Goal: Find specific page/section: Find specific page/section

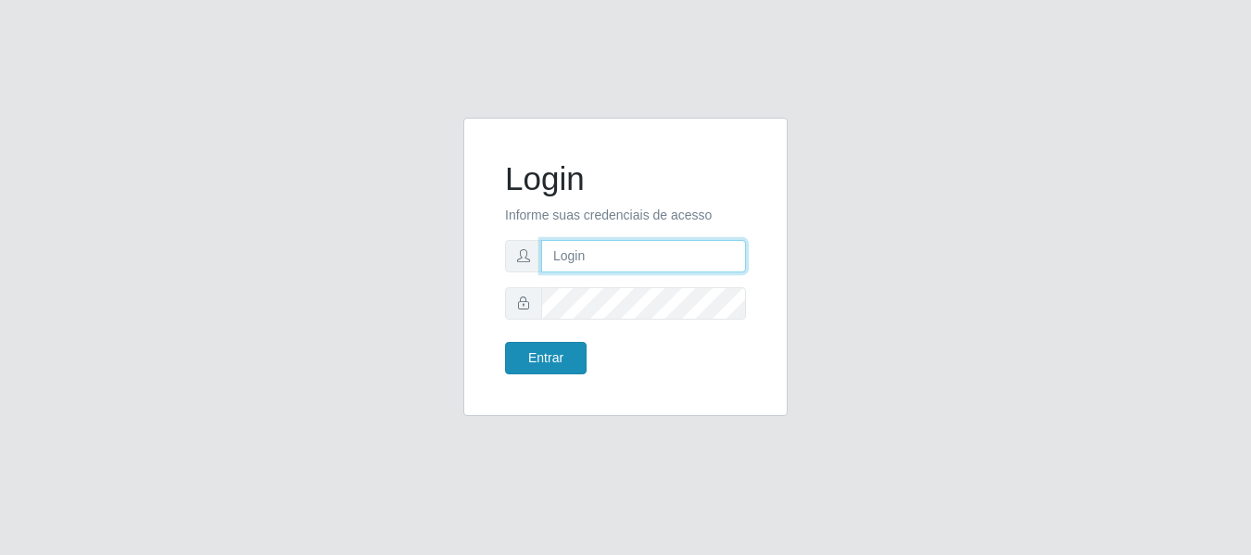
type input "[PERSON_NAME]"
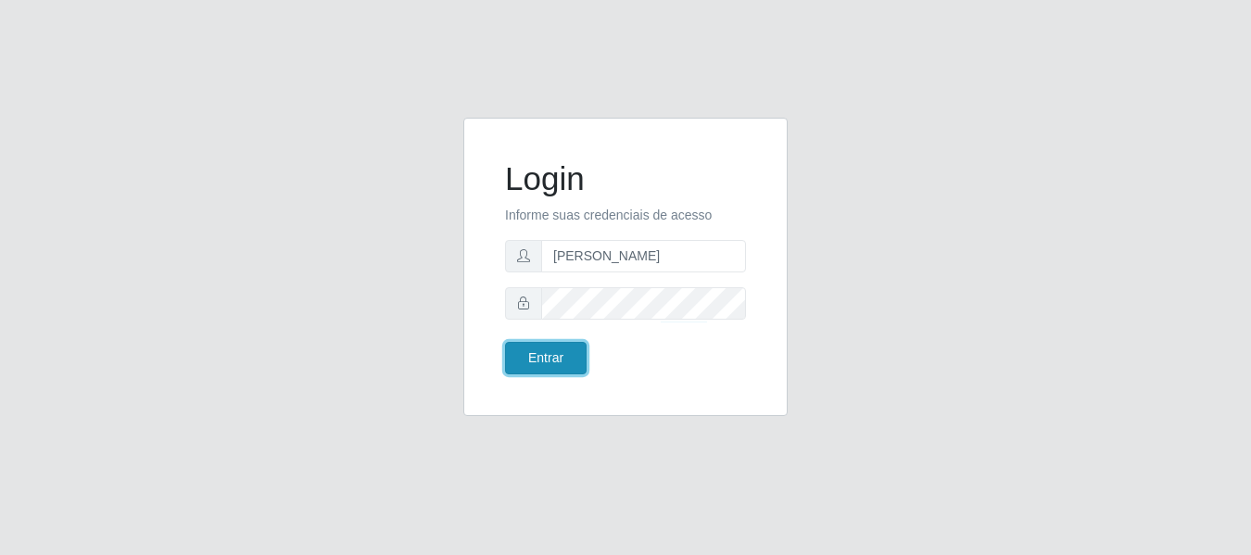
click at [561, 367] on button "Entrar" at bounding box center [546, 358] width 82 height 32
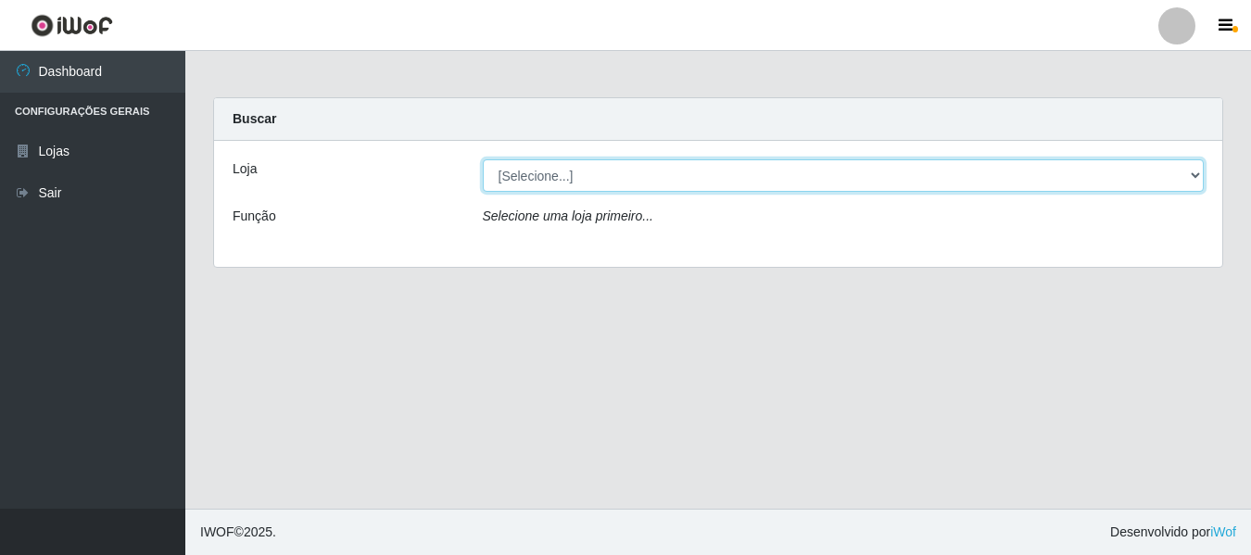
click at [593, 184] on select "[Selecione...] Bemais Supermercados - [GEOGRAPHIC_DATA]" at bounding box center [844, 175] width 722 height 32
select select "249"
click at [483, 159] on select "[Selecione...] Bemais Supermercados - [GEOGRAPHIC_DATA]" at bounding box center [844, 175] width 722 height 32
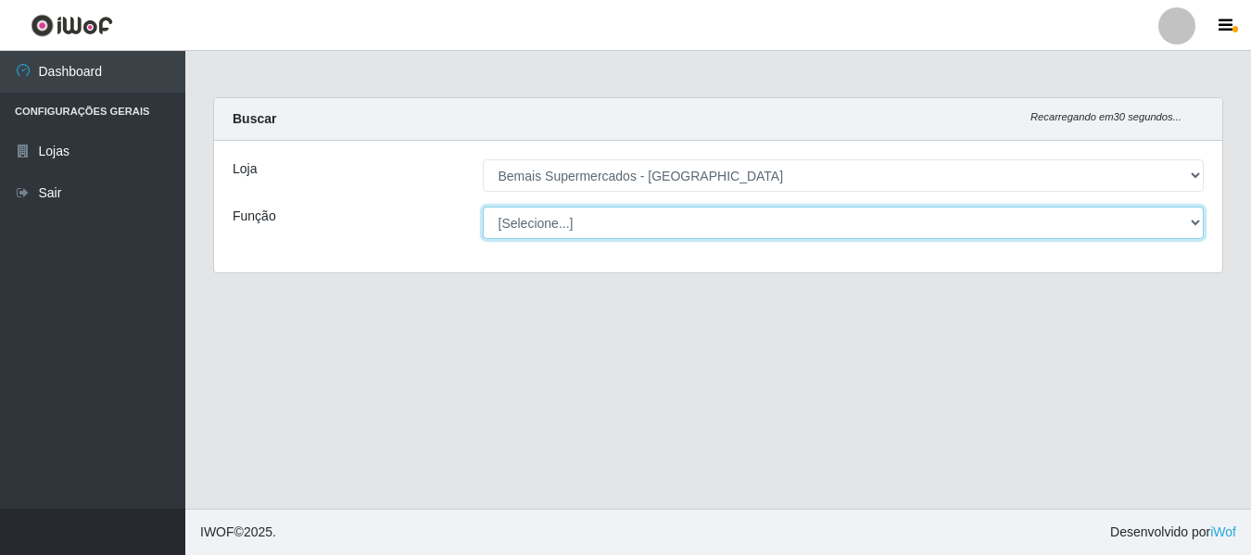
drag, startPoint x: 593, startPoint y: 190, endPoint x: 592, endPoint y: 222, distance: 32.5
click at [592, 222] on select "[Selecione...] ASG ASG + ASG ++ Auxiliar de Depósito Auxiliar de Depósito + Aux…" at bounding box center [844, 223] width 722 height 32
click at [592, 231] on select "[Selecione...] ASG ASG + ASG ++ Auxiliar de Depósito Auxiliar de Depósito + Aux…" at bounding box center [844, 223] width 722 height 32
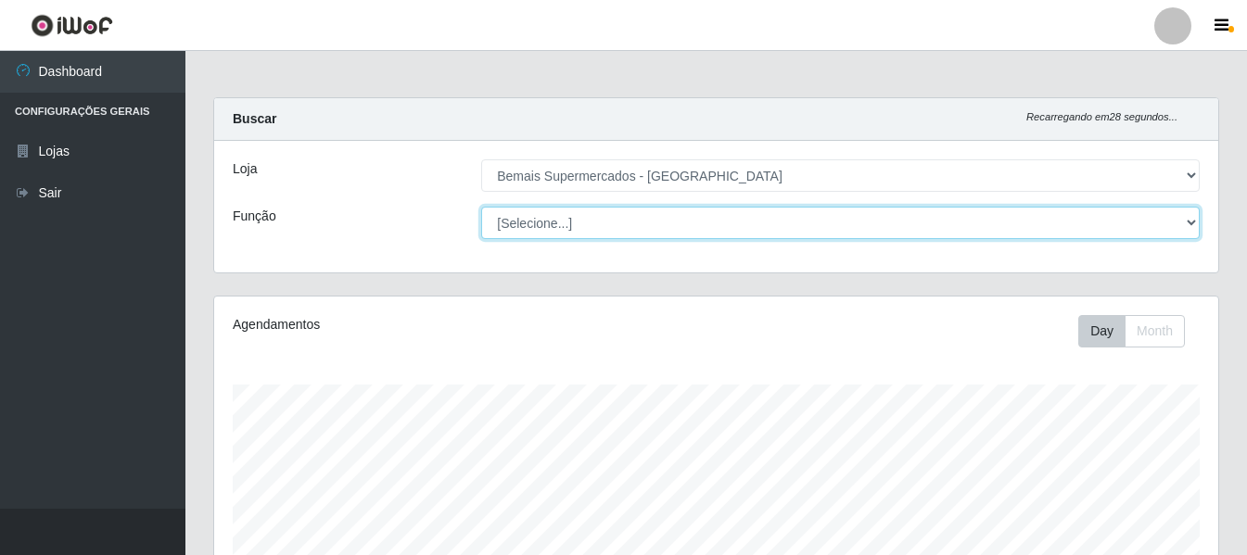
scroll to position [385, 1004]
click at [707, 236] on select "[Selecione...] ASG ASG + ASG ++ Auxiliar de Depósito Auxiliar de Depósito + Aux…" at bounding box center [840, 223] width 718 height 32
click at [481, 207] on select "[Selecione...] ASG ASG + ASG ++ Auxiliar de Depósito Auxiliar de Depósito + Aux…" at bounding box center [840, 223] width 718 height 32
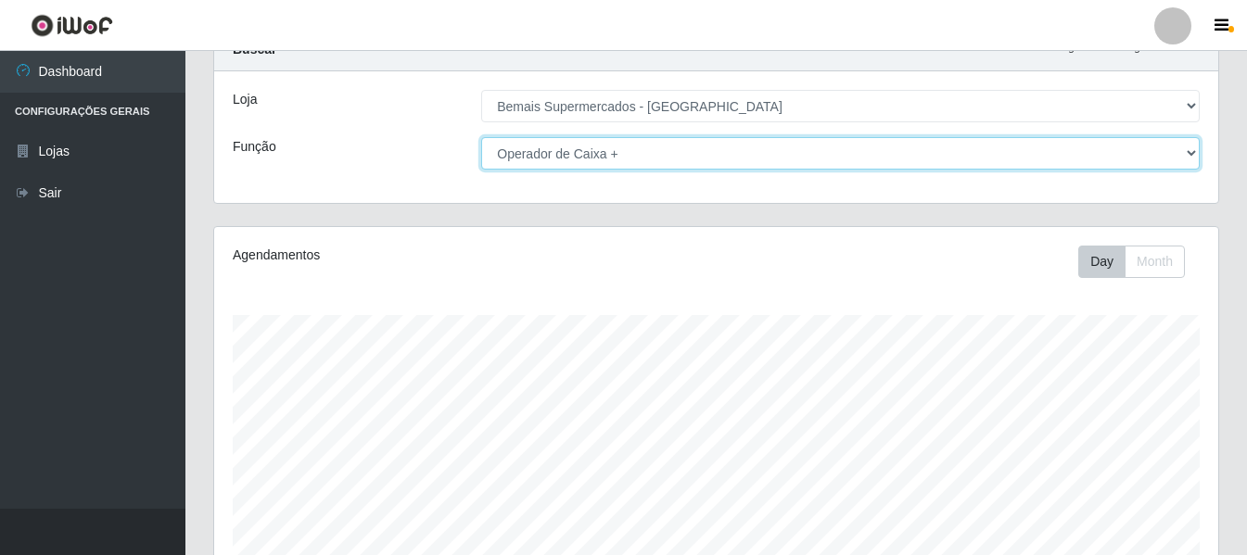
scroll to position [68, 0]
click at [704, 157] on select "[Selecione...] ASG ASG + ASG ++ Auxiliar de Depósito Auxiliar de Depósito + Aux…" at bounding box center [840, 155] width 718 height 32
click at [481, 139] on select "[Selecione...] ASG ASG + ASG ++ Auxiliar de Depósito Auxiliar de Depósito + Aux…" at bounding box center [840, 155] width 718 height 32
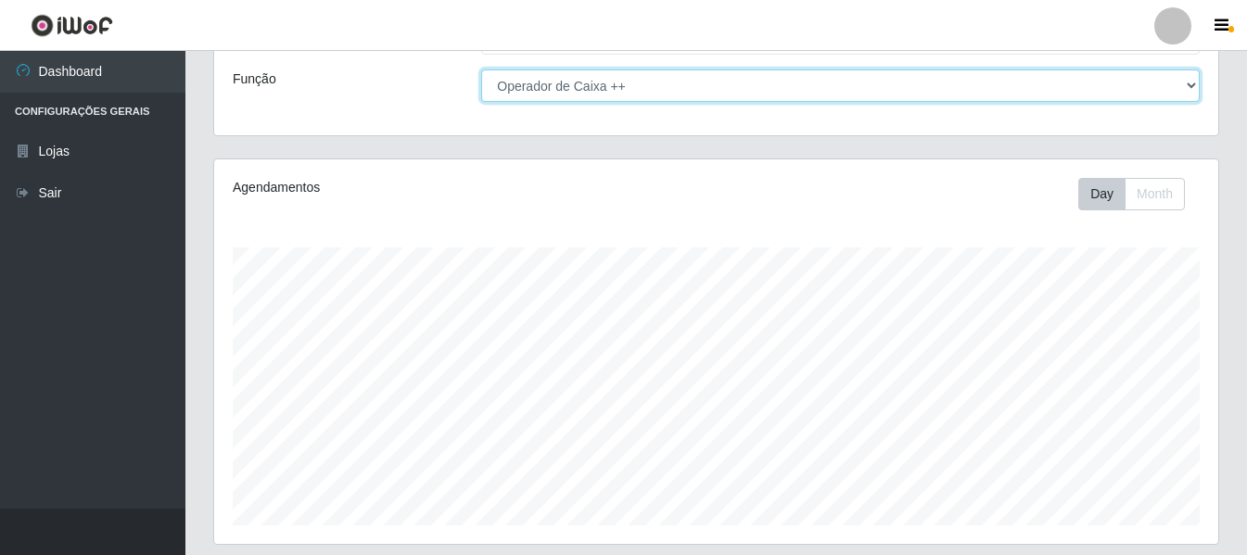
scroll to position [346, 0]
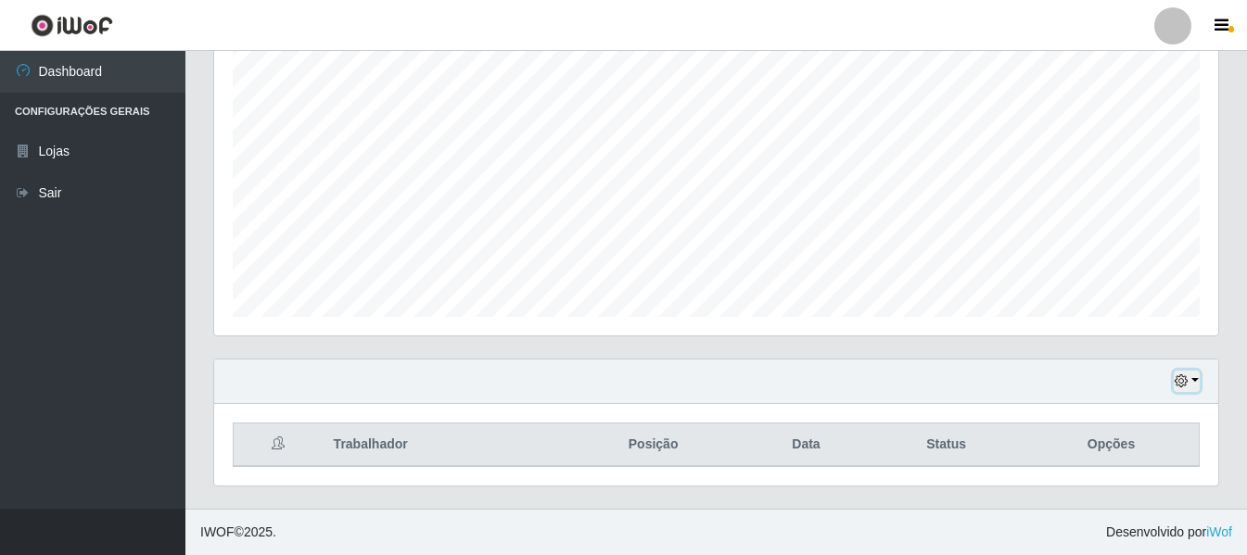
click at [1177, 379] on icon "button" at bounding box center [1180, 380] width 13 height 13
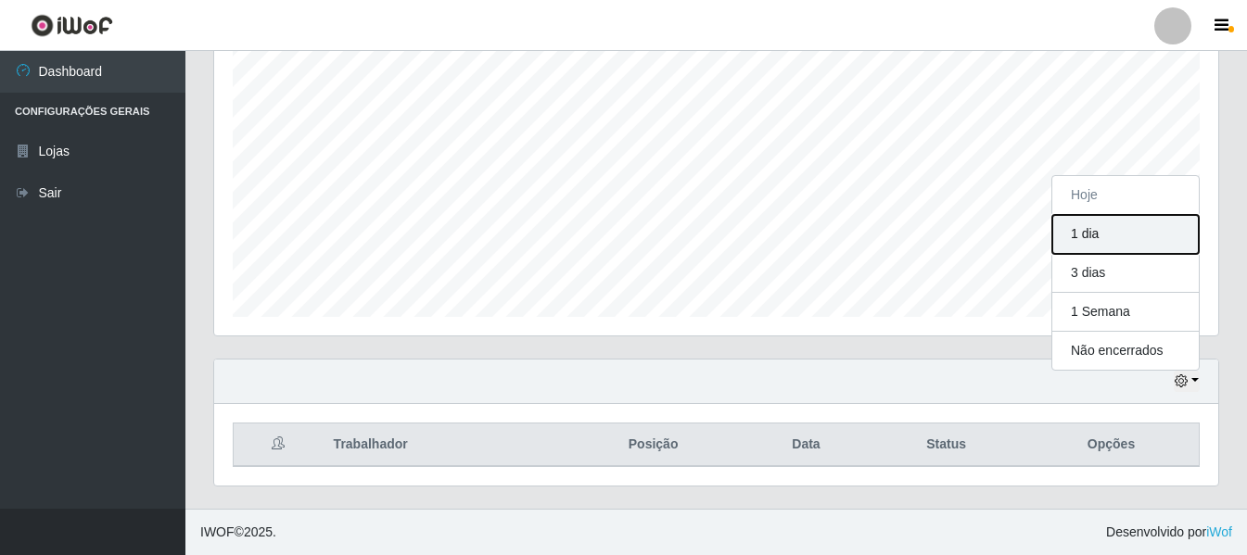
click at [1097, 234] on button "1 dia" at bounding box center [1125, 234] width 146 height 39
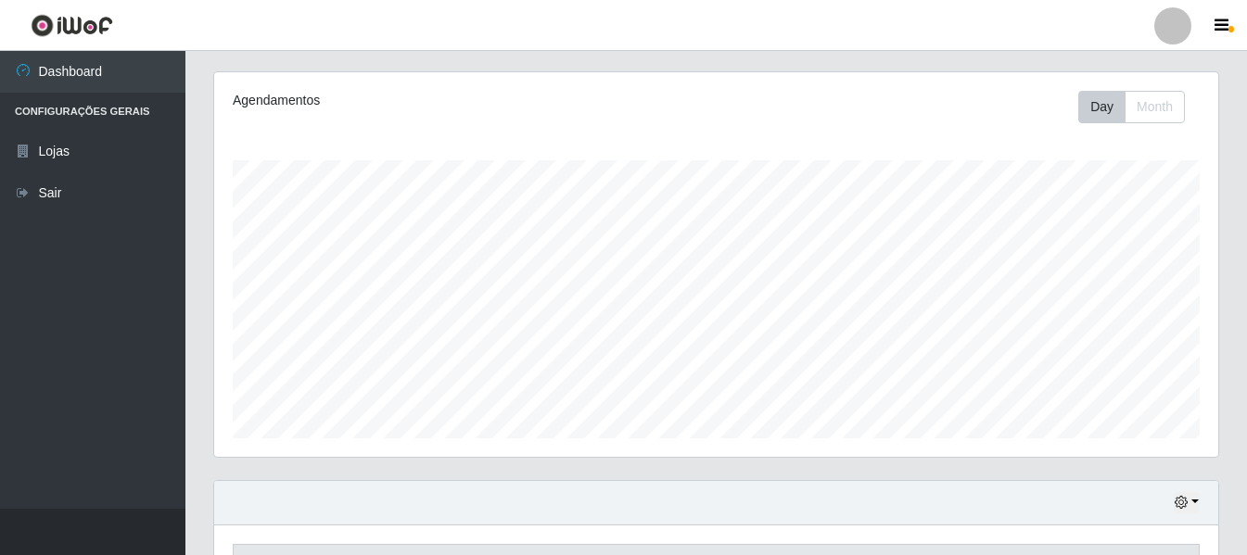
scroll to position [0, 0]
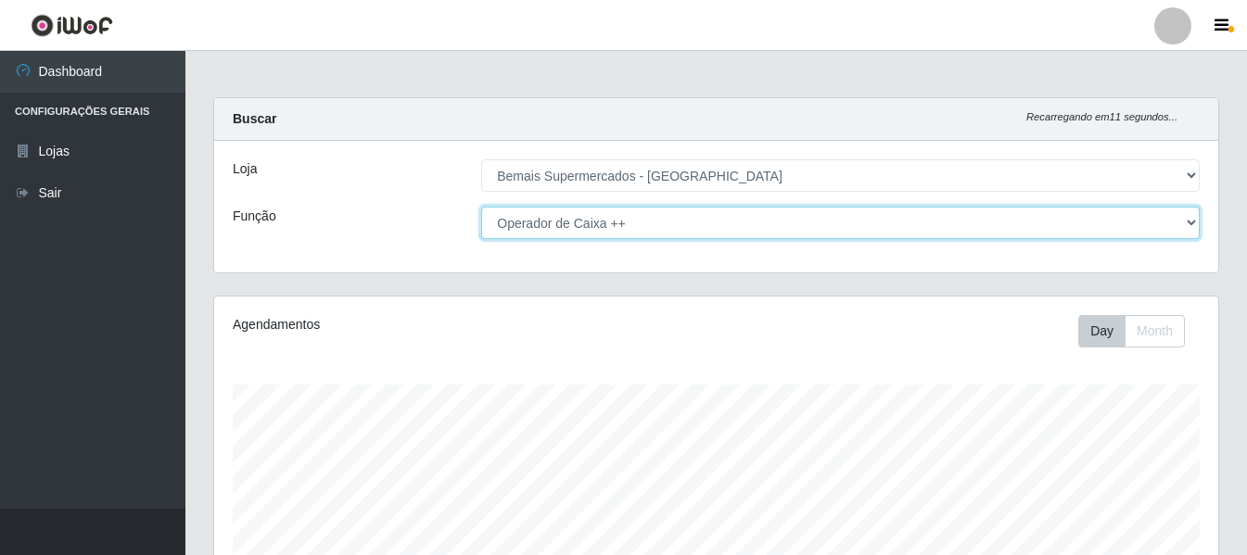
drag, startPoint x: 831, startPoint y: 222, endPoint x: 803, endPoint y: 237, distance: 32.8
click at [831, 222] on select "[Selecione...] ASG ASG + ASG ++ Auxiliar de Depósito Auxiliar de Depósito + Aux…" at bounding box center [840, 223] width 718 height 32
click at [481, 207] on select "[Selecione...] ASG ASG + ASG ++ Auxiliar de Depósito Auxiliar de Depósito + Aux…" at bounding box center [840, 223] width 718 height 32
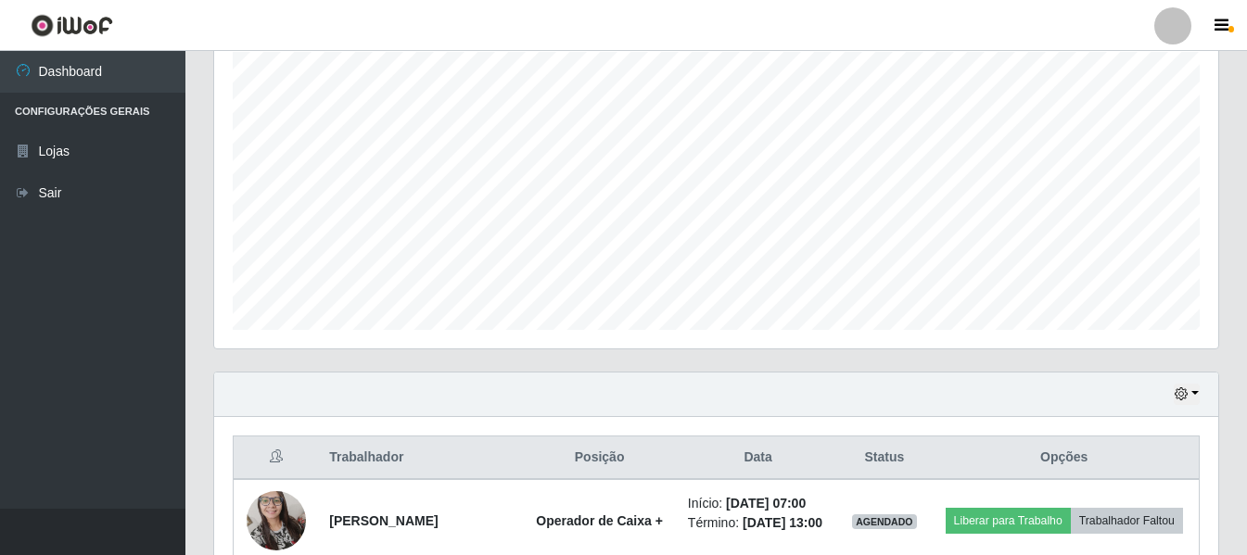
scroll to position [294, 0]
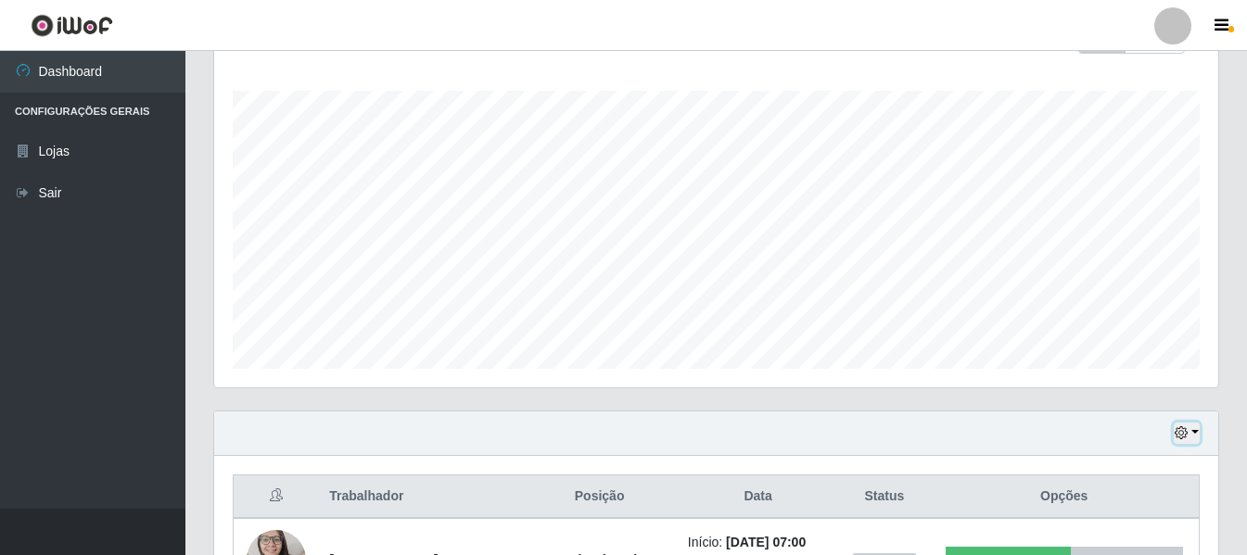
click at [1185, 425] on button "button" at bounding box center [1186, 433] width 26 height 21
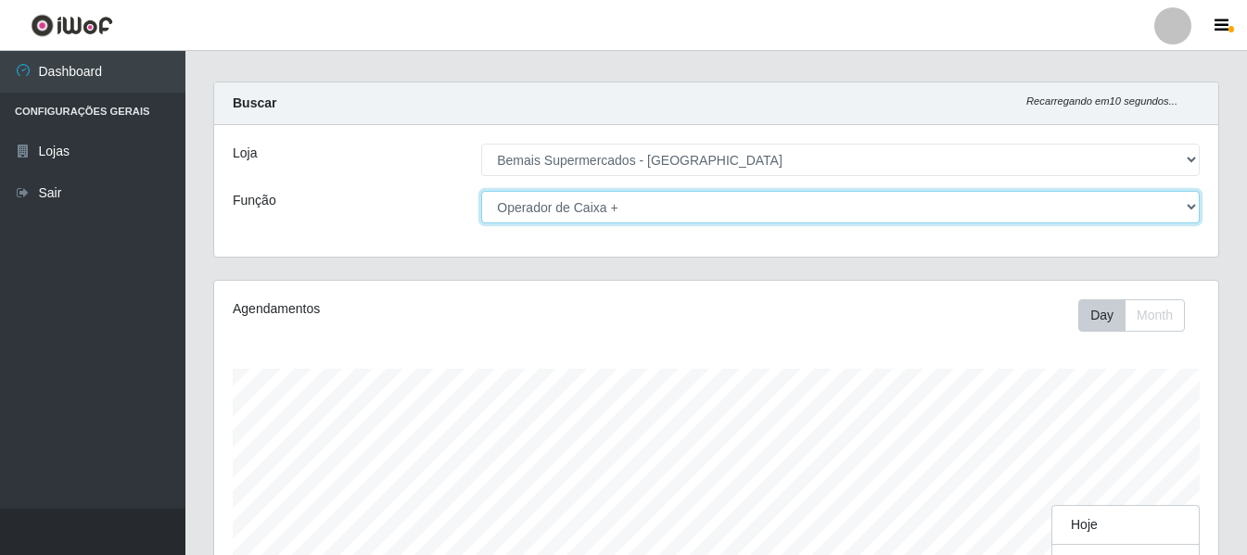
click at [769, 214] on select "[Selecione...] ASG ASG + ASG ++ Auxiliar de Depósito Auxiliar de Depósito + Aux…" at bounding box center [840, 207] width 718 height 32
click at [481, 191] on select "[Selecione...] ASG ASG + ASG ++ Auxiliar de Depósito Auxiliar de Depósito + Aux…" at bounding box center [840, 207] width 718 height 32
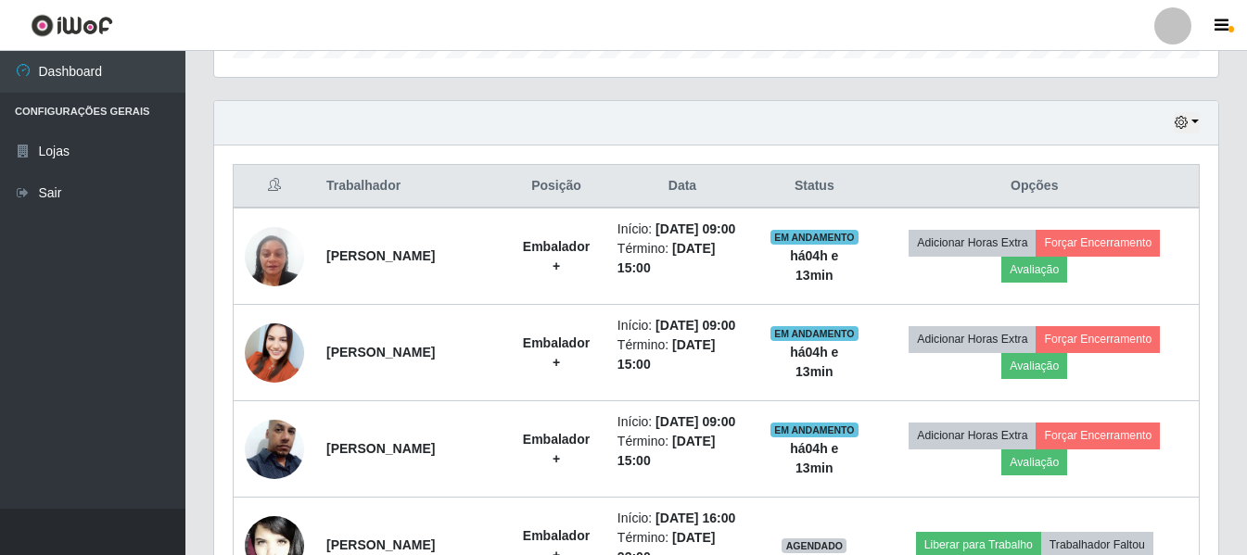
scroll to position [572, 0]
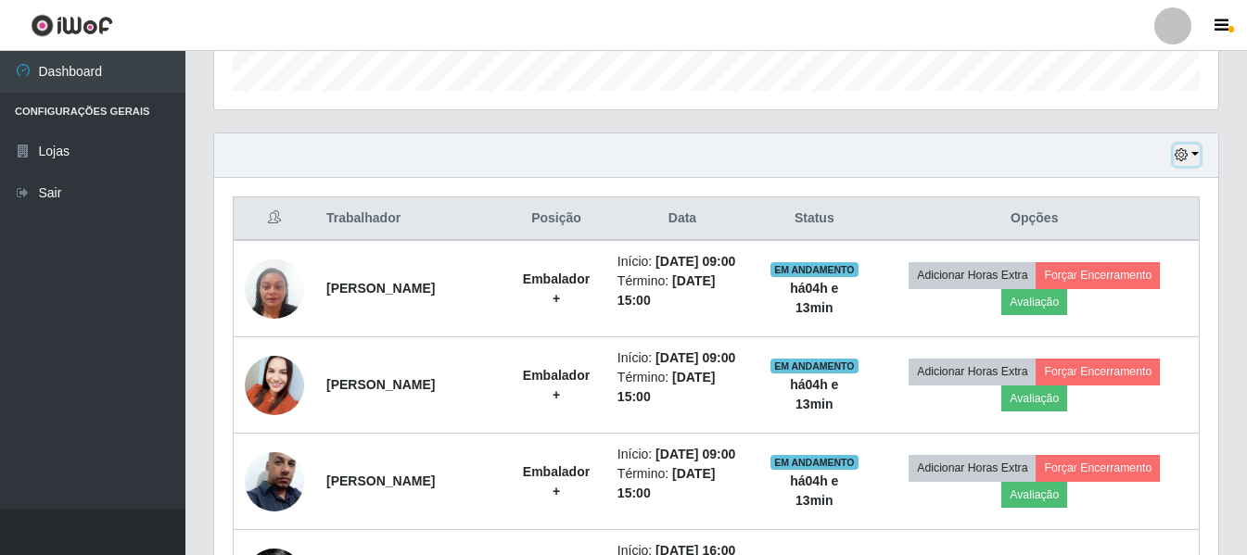
click at [1190, 162] on button "button" at bounding box center [1186, 155] width 26 height 21
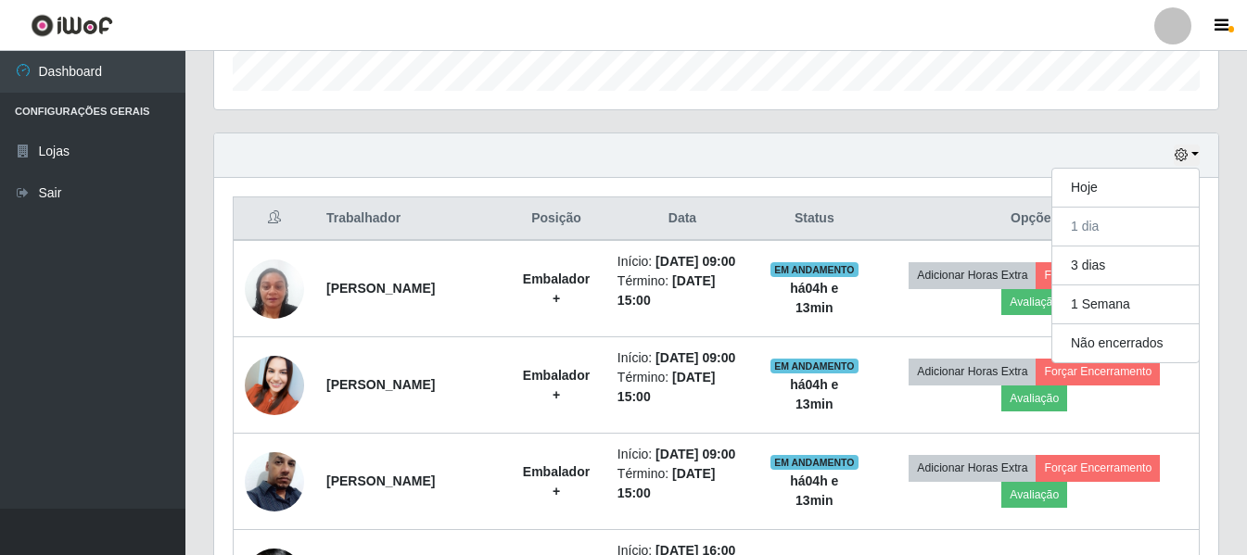
click at [920, 201] on th "Opções" at bounding box center [1034, 219] width 329 height 44
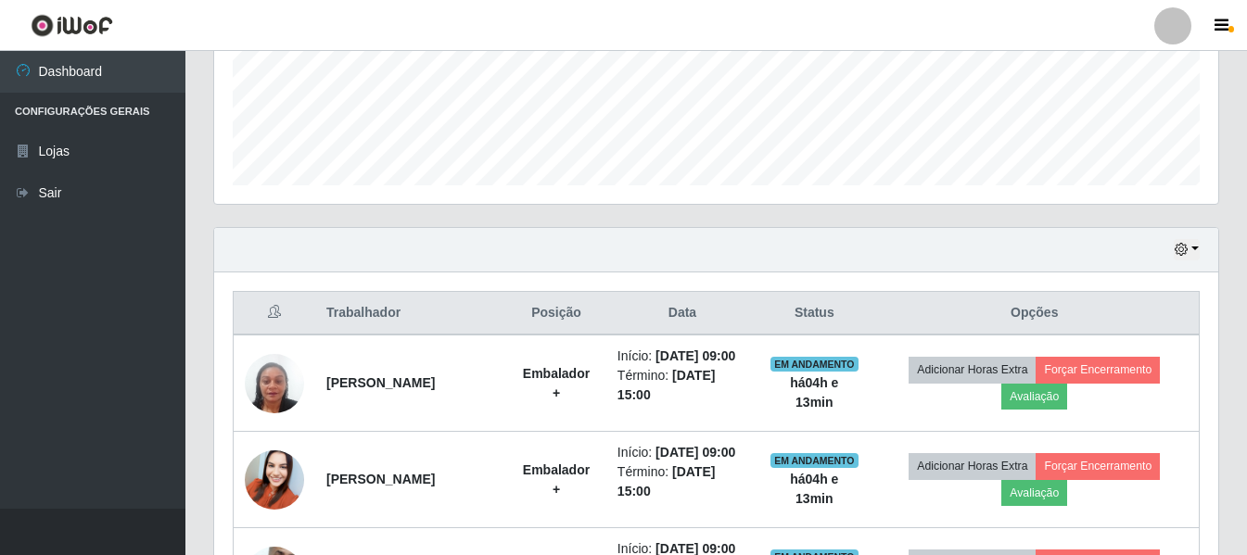
scroll to position [438, 0]
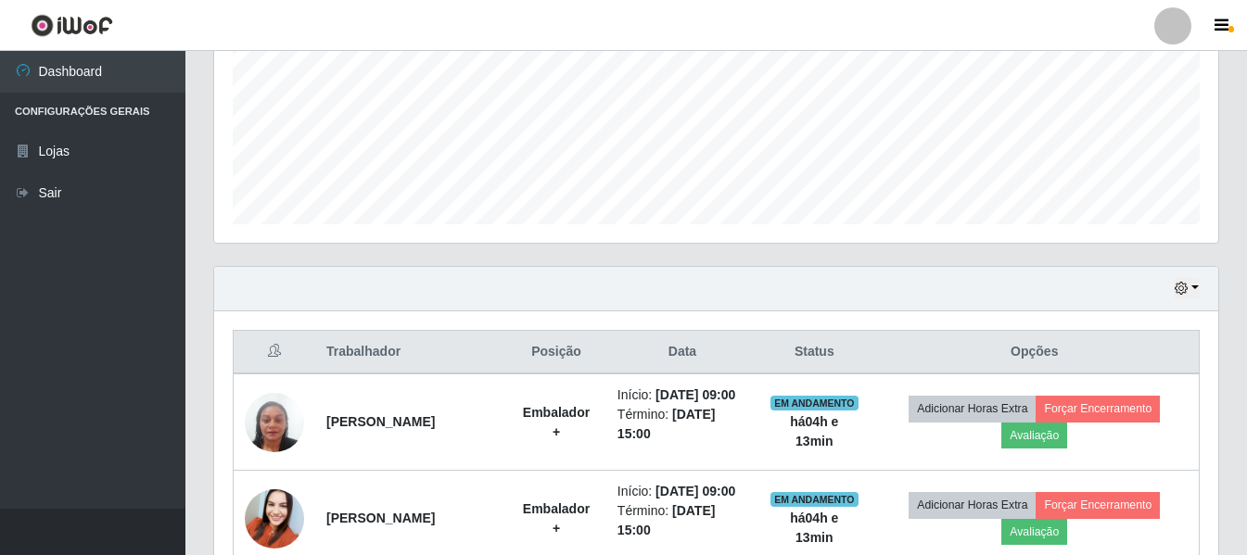
click at [1188, 300] on div "Hoje 1 dia 3 dias 1 Semana Não encerrados" at bounding box center [716, 289] width 1004 height 44
click at [1188, 285] on button "button" at bounding box center [1186, 288] width 26 height 21
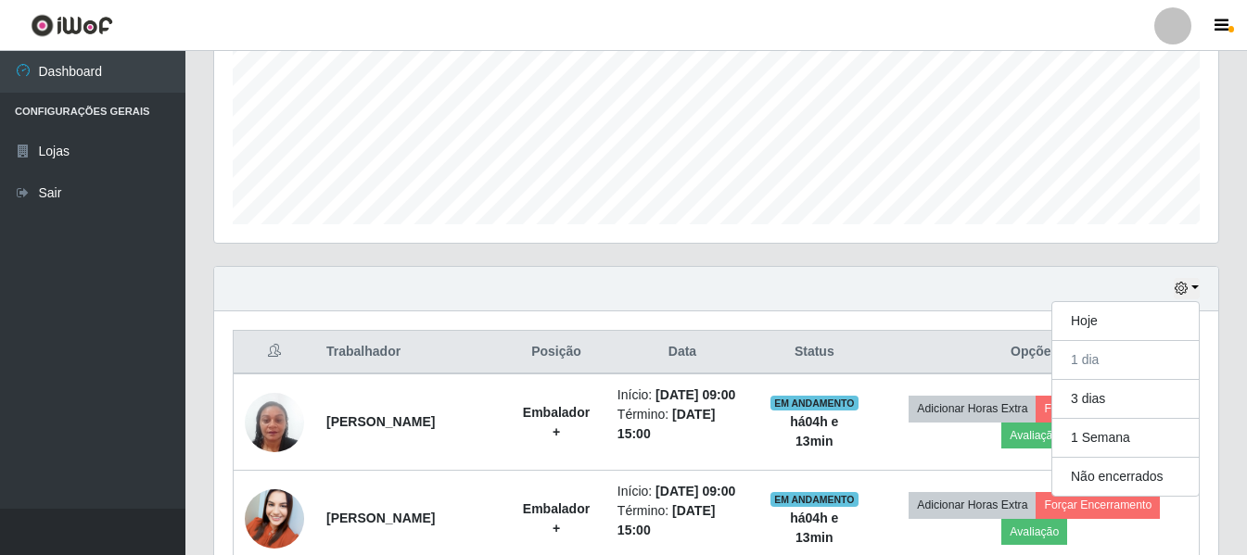
click at [976, 298] on div "Hoje 1 dia 3 dias 1 Semana Não encerrados" at bounding box center [716, 289] width 1004 height 44
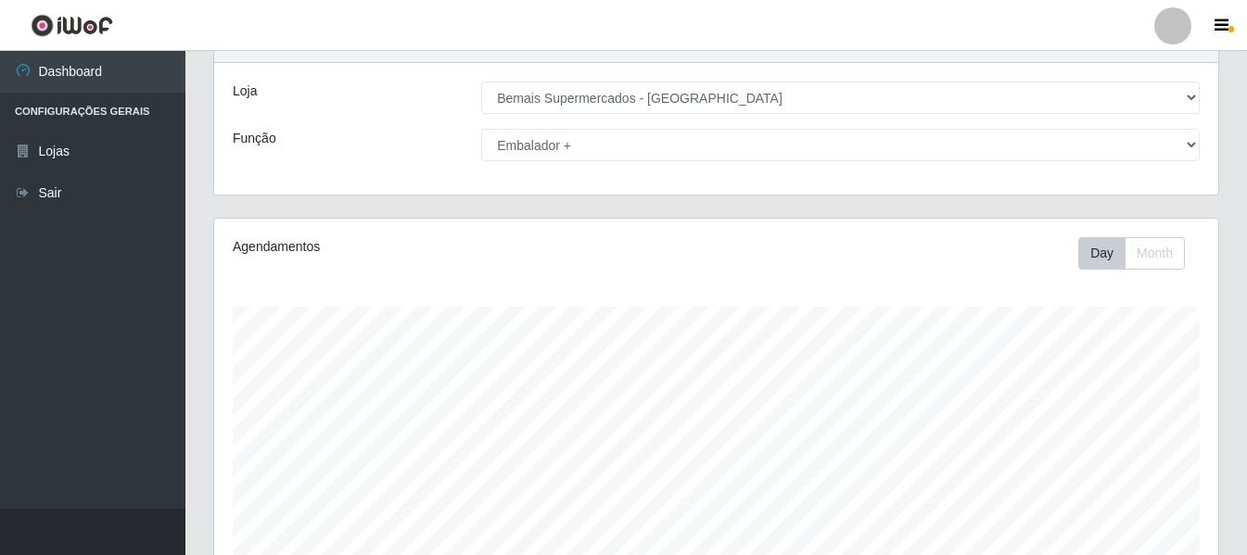
scroll to position [68, 0]
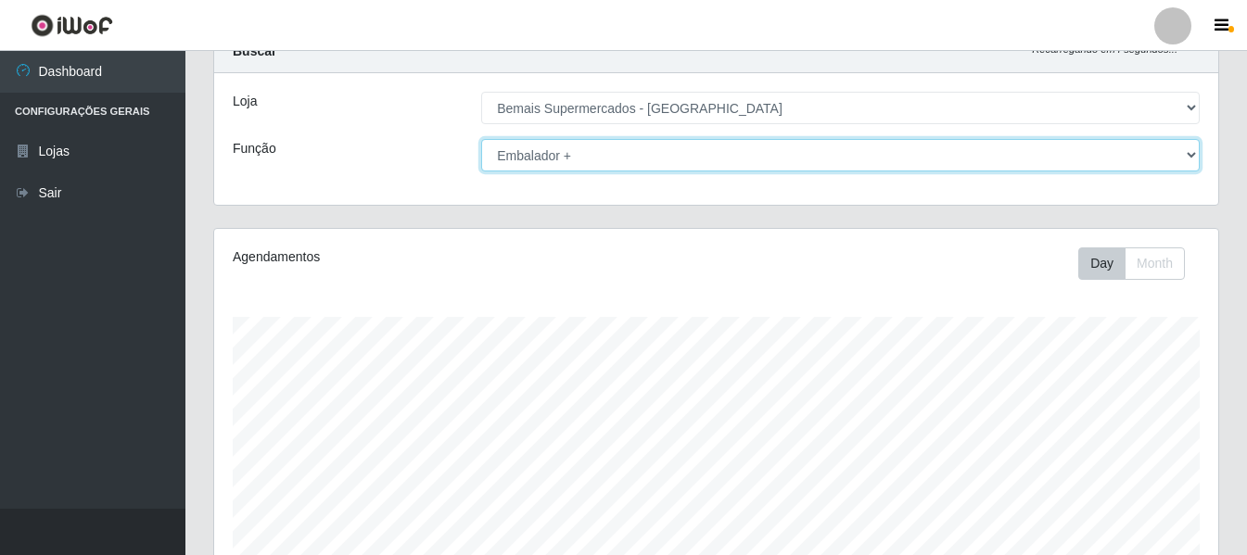
drag, startPoint x: 634, startPoint y: 141, endPoint x: 624, endPoint y: 150, distance: 13.8
click at [634, 141] on select "[Selecione...] ASG ASG + ASG ++ Auxiliar de Depósito Auxiliar de Depósito + Aux…" at bounding box center [840, 155] width 718 height 32
click at [481, 139] on select "[Selecione...] ASG ASG + ASG ++ Auxiliar de Depósito Auxiliar de Depósito + Aux…" at bounding box center [840, 155] width 718 height 32
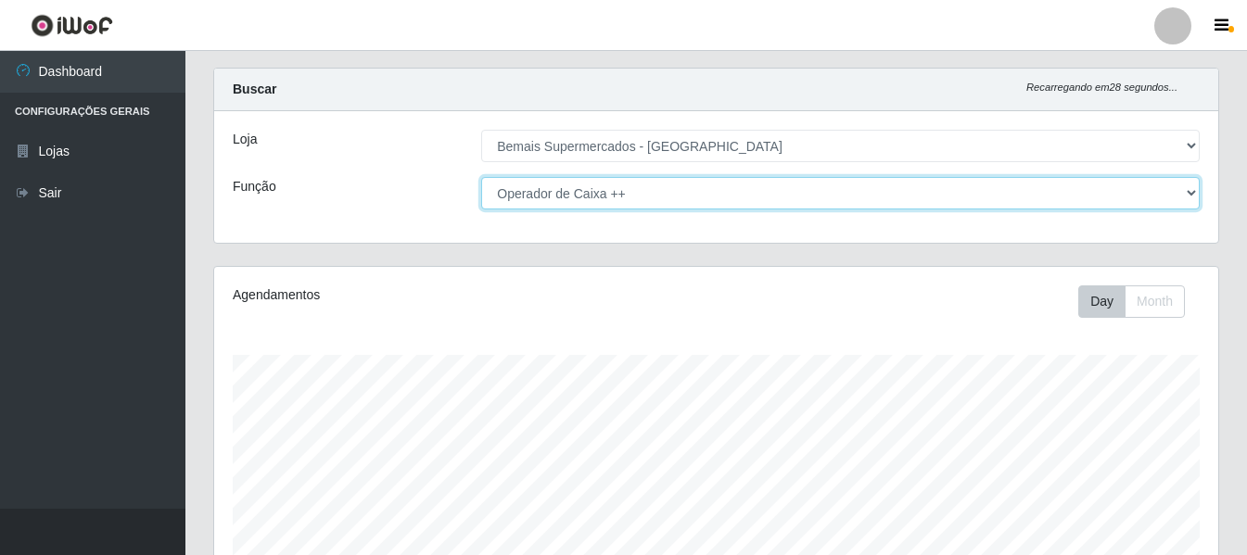
scroll to position [346, 0]
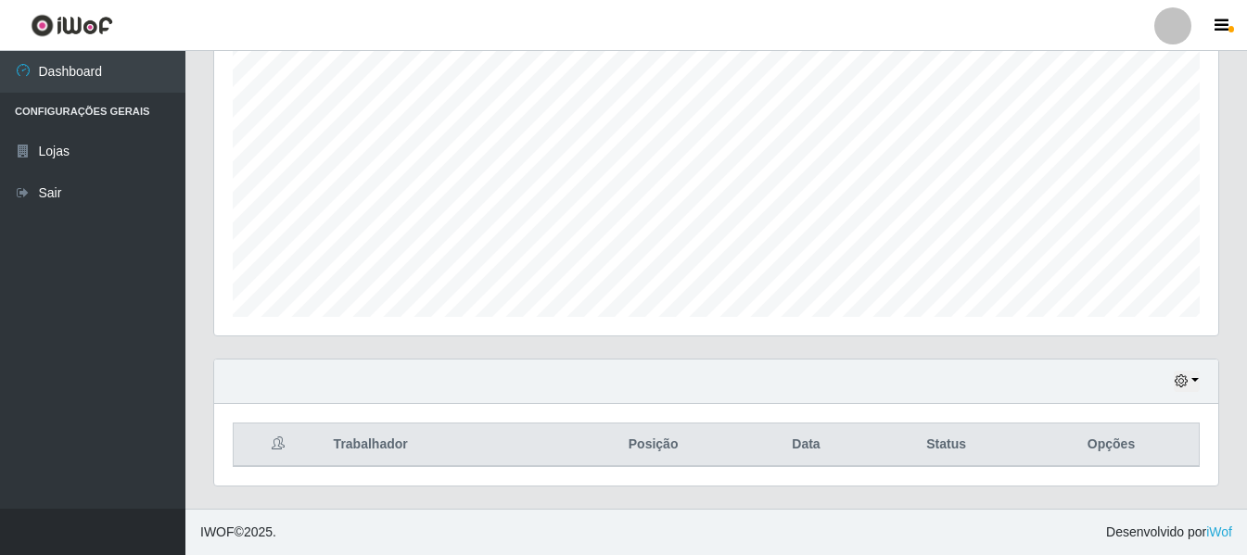
click at [1181, 395] on div "Hoje 1 dia 3 dias 1 Semana Não encerrados" at bounding box center [716, 382] width 1004 height 44
click at [1183, 390] on button "button" at bounding box center [1186, 381] width 26 height 21
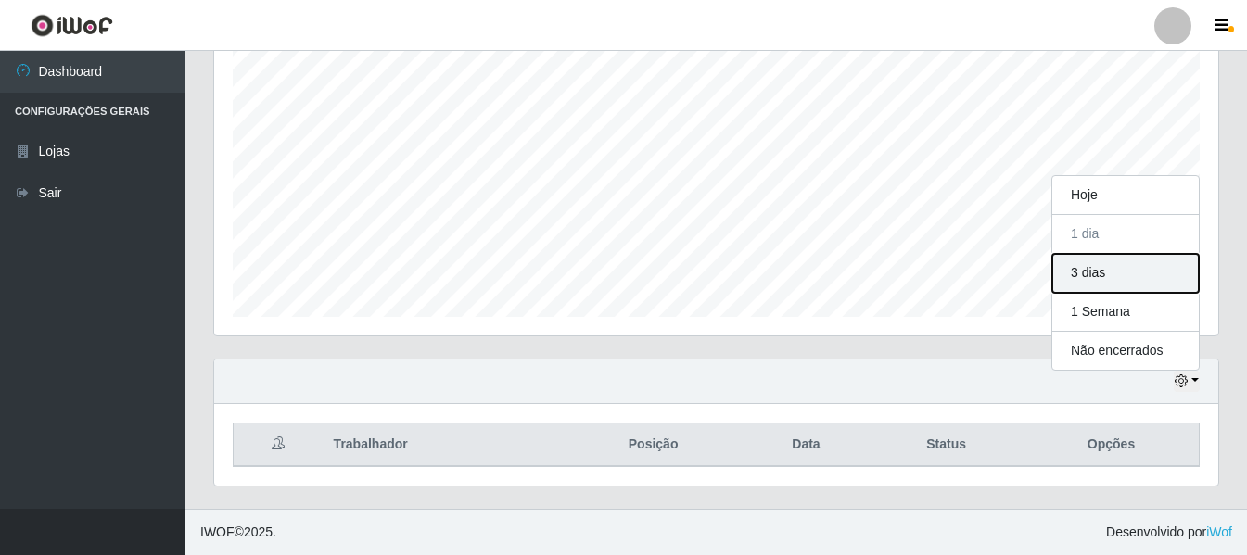
click at [1094, 279] on button "3 dias" at bounding box center [1125, 273] width 146 height 39
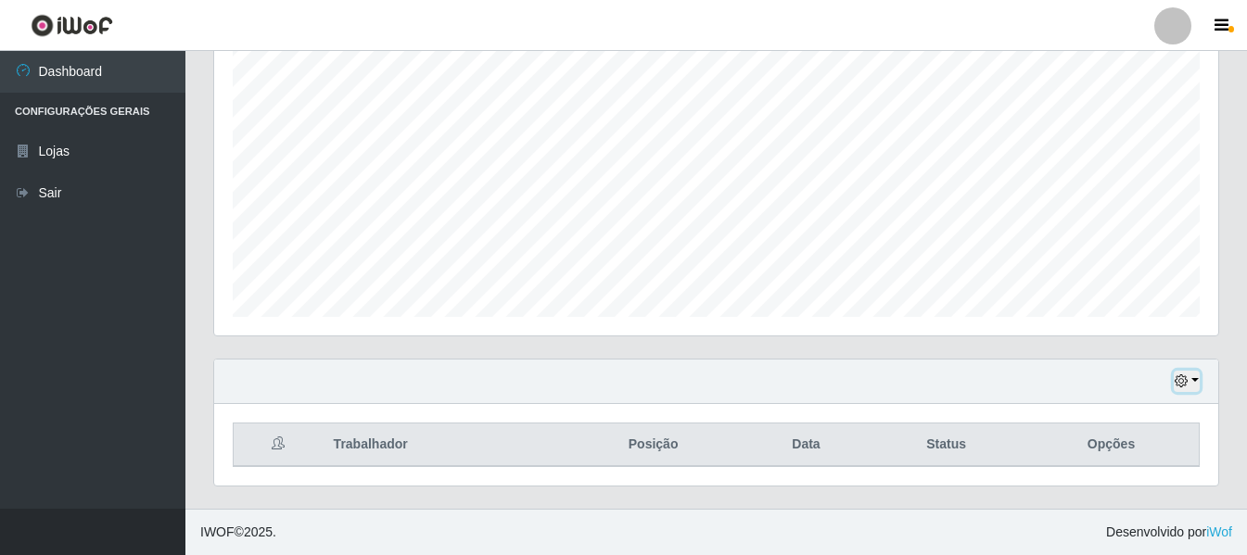
click at [1177, 376] on icon "button" at bounding box center [1180, 380] width 13 height 13
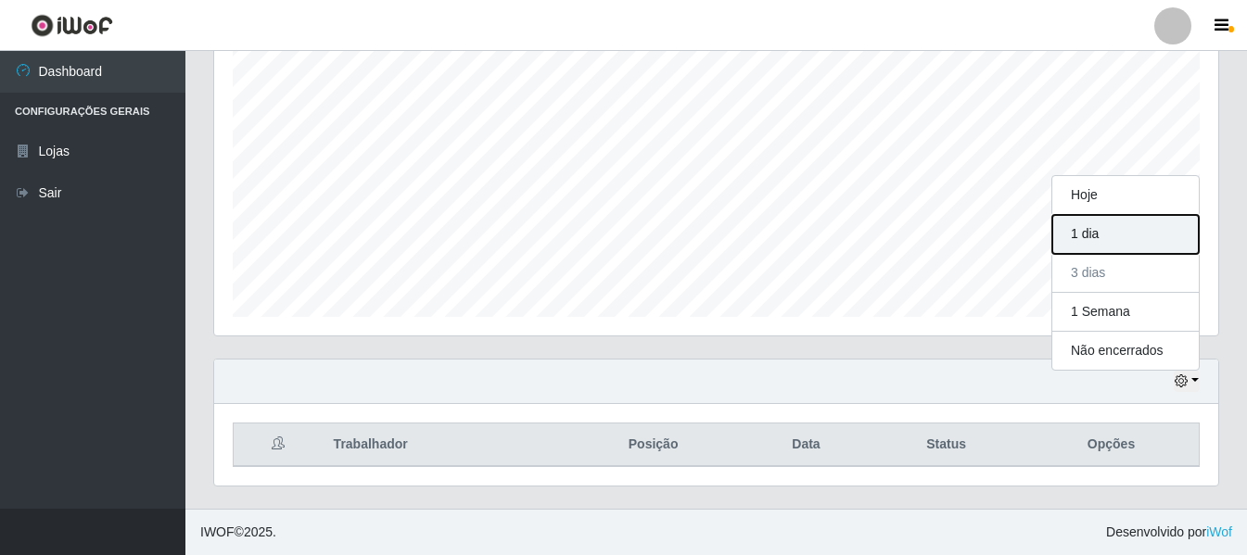
click at [1118, 241] on button "1 dia" at bounding box center [1125, 234] width 146 height 39
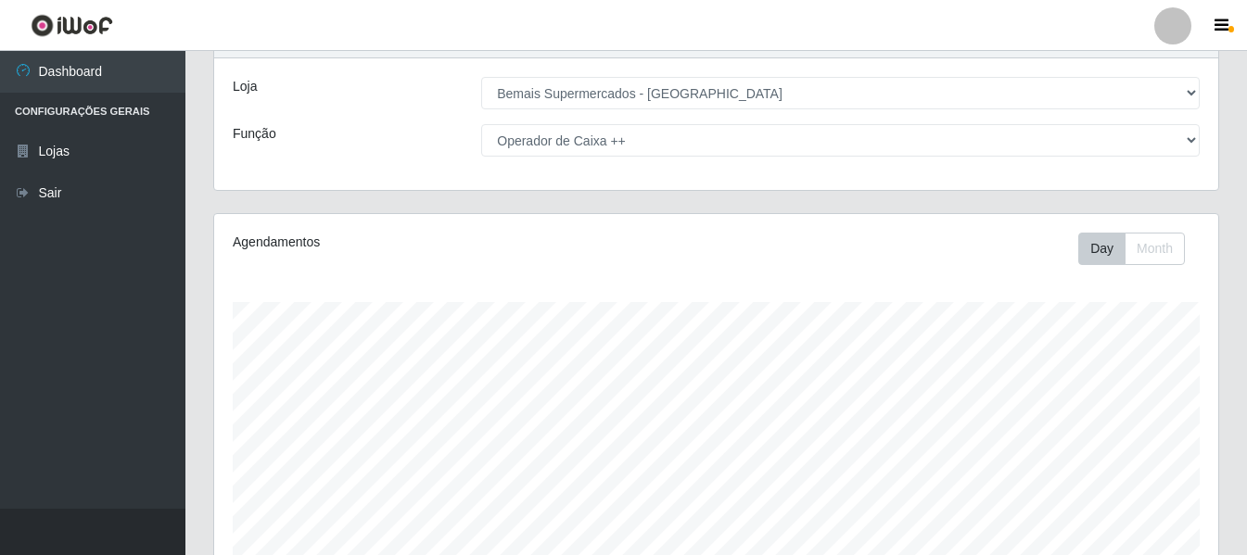
scroll to position [0, 0]
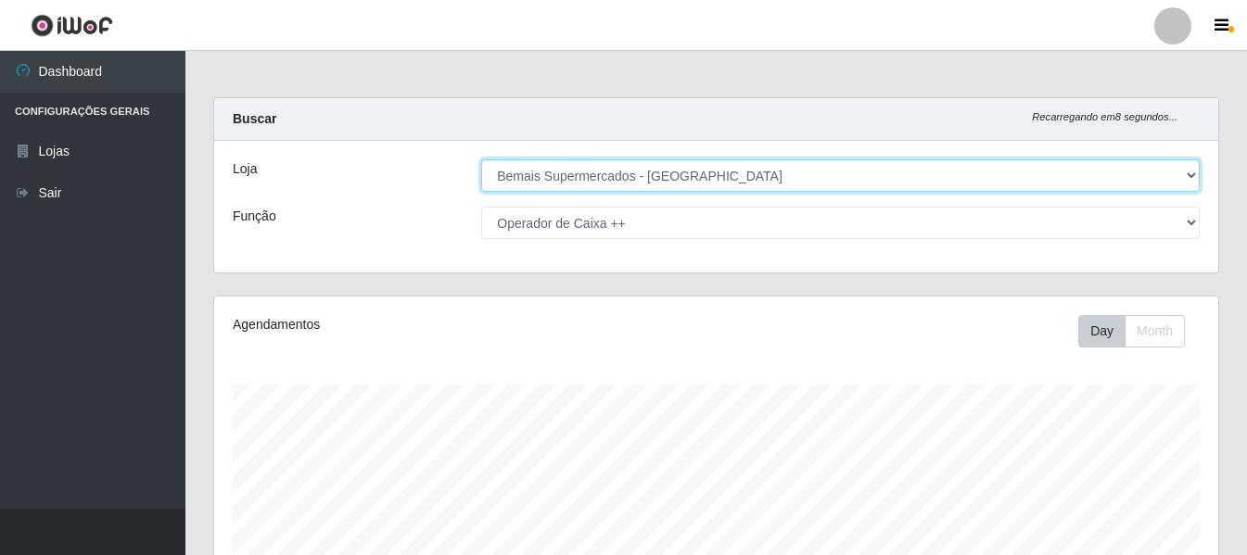
click at [535, 185] on select "[Selecione...] Bemais Supermercados - [GEOGRAPHIC_DATA]" at bounding box center [840, 175] width 718 height 32
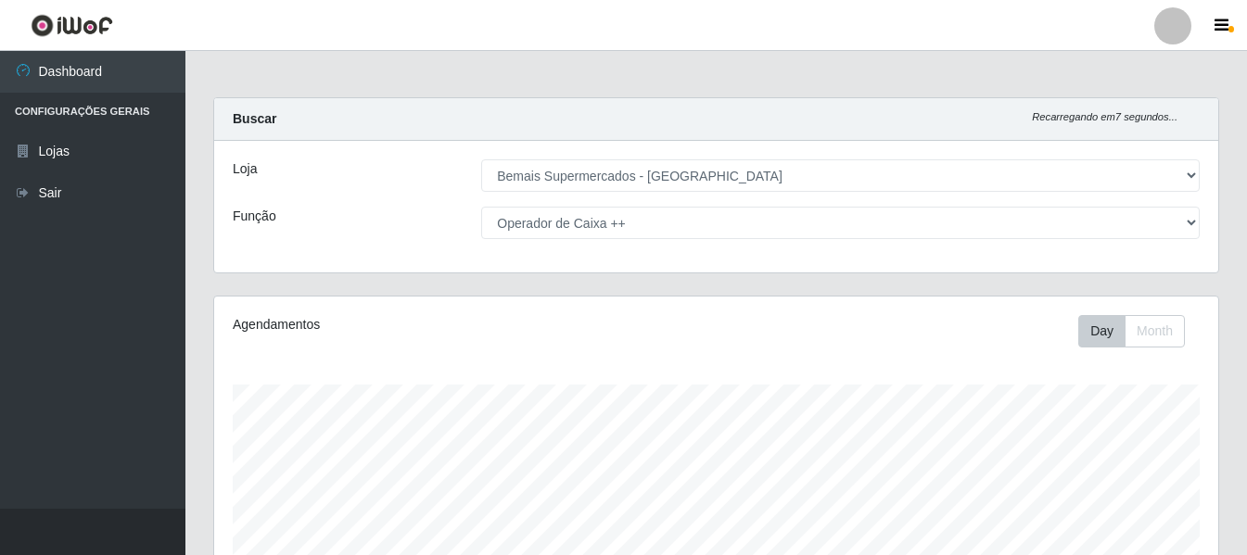
click at [456, 249] on div "Loja [Selecione...] Bemais Supermercados - Três Ruas Função [Selecione...] ASG …" at bounding box center [716, 207] width 1004 height 132
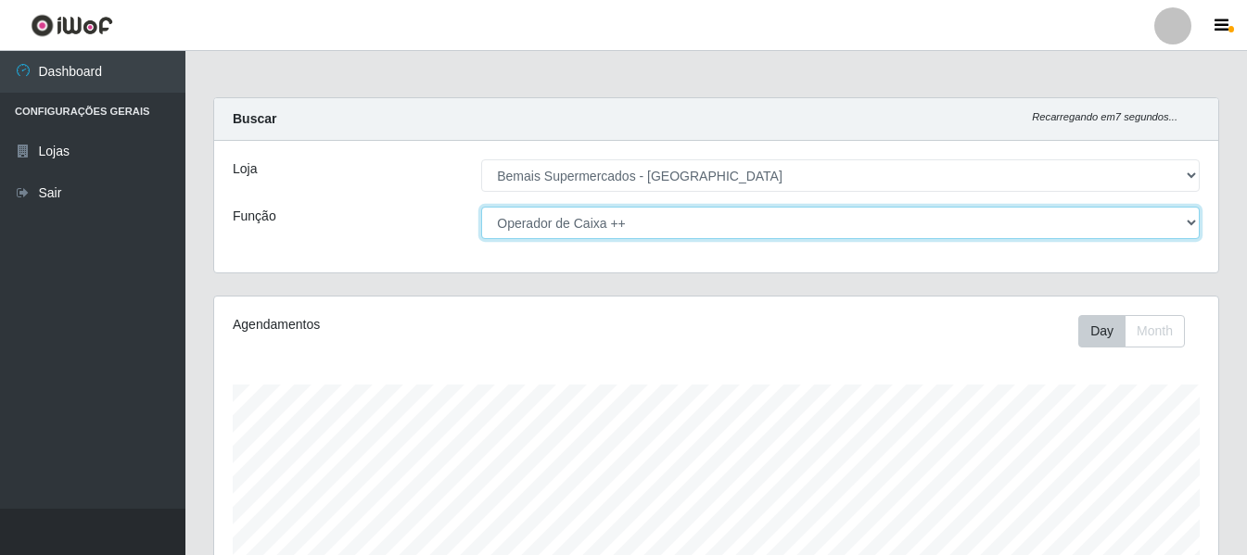
click at [602, 235] on select "[Selecione...] ASG ASG + ASG ++ Auxiliar de Depósito Auxiliar de Depósito + Aux…" at bounding box center [840, 223] width 718 height 32
click at [481, 207] on select "[Selecione...] ASG ASG + ASG ++ Auxiliar de Depósito Auxiliar de Depósito + Aux…" at bounding box center [840, 223] width 718 height 32
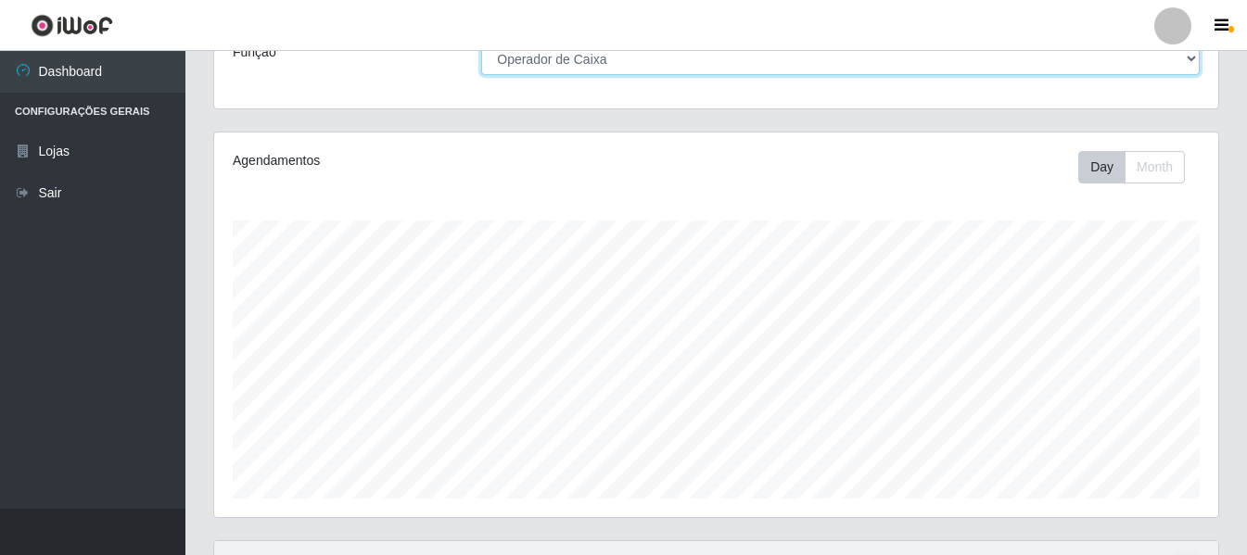
scroll to position [346, 0]
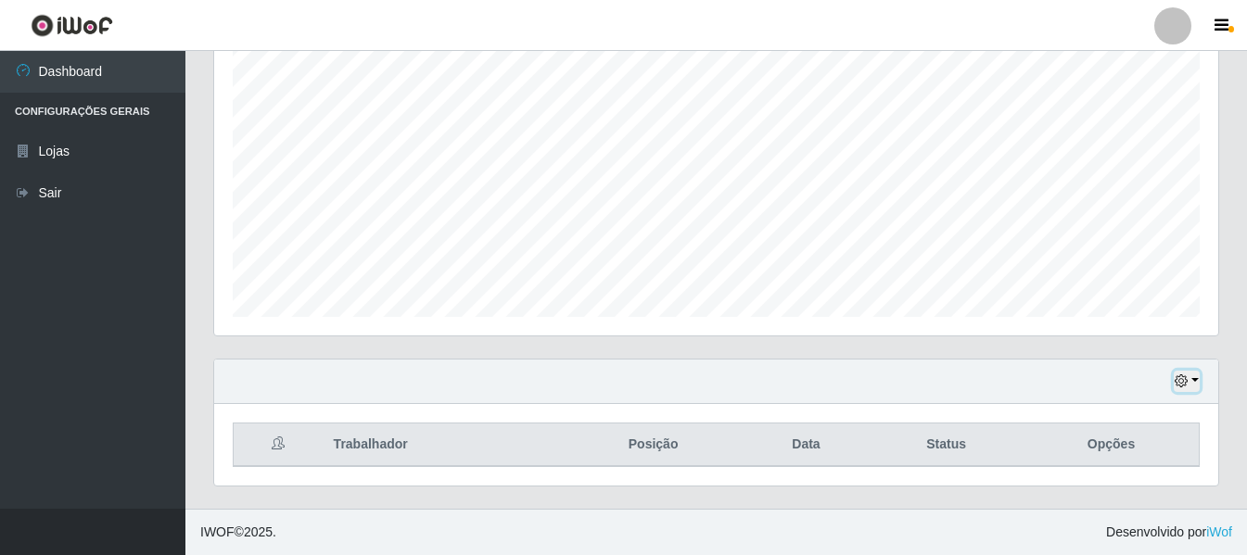
click at [1186, 375] on icon "button" at bounding box center [1180, 380] width 13 height 13
click at [1184, 382] on icon "button" at bounding box center [1180, 380] width 13 height 13
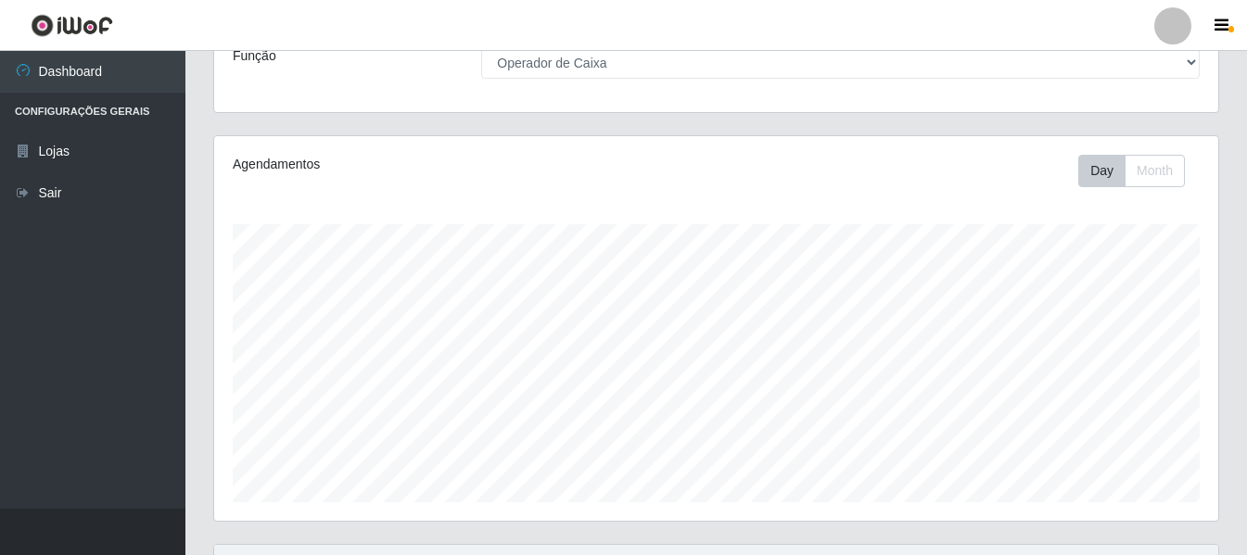
click at [606, 80] on div "Loja [Selecione...] Bemais Supermercados - Três Ruas Função [Selecione...] ASG …" at bounding box center [716, 47] width 1004 height 132
click at [630, 66] on select "[Selecione...] ASG ASG + ASG ++ Auxiliar de Depósito Auxiliar de Depósito + Aux…" at bounding box center [840, 62] width 718 height 32
select select "72"
click at [481, 46] on select "[Selecione...] ASG ASG + ASG ++ Auxiliar de Depósito Auxiliar de Depósito + Aux…" at bounding box center [840, 62] width 718 height 32
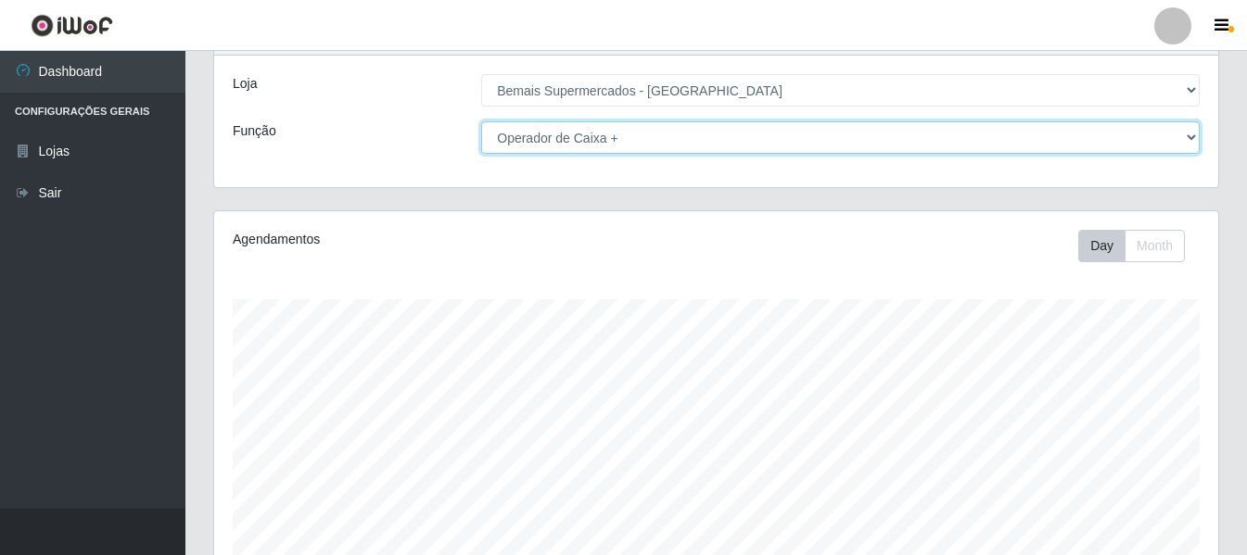
scroll to position [0, 0]
